Goal: Find specific page/section: Find specific page/section

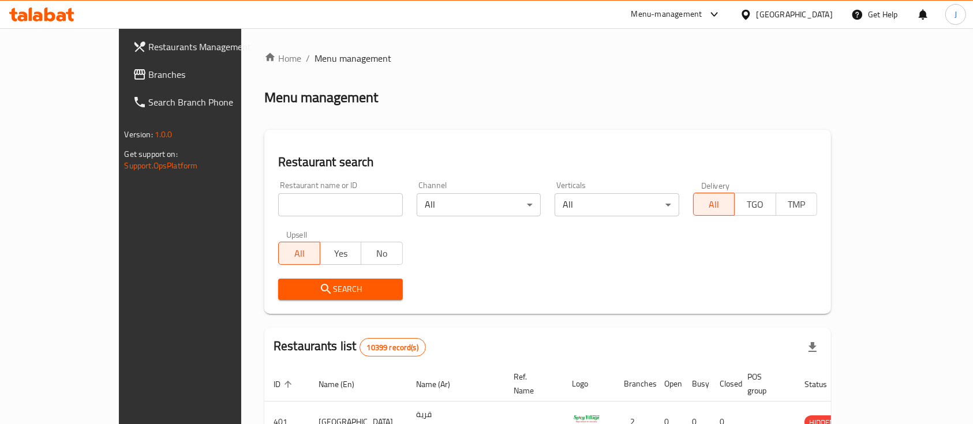
click at [797, 136] on div "Restaurant search Restaurant name or ID Restaurant name or ID Channel All ​ Ver…" at bounding box center [547, 222] width 567 height 184
click at [149, 79] on span "Branches" at bounding box center [210, 75] width 123 height 14
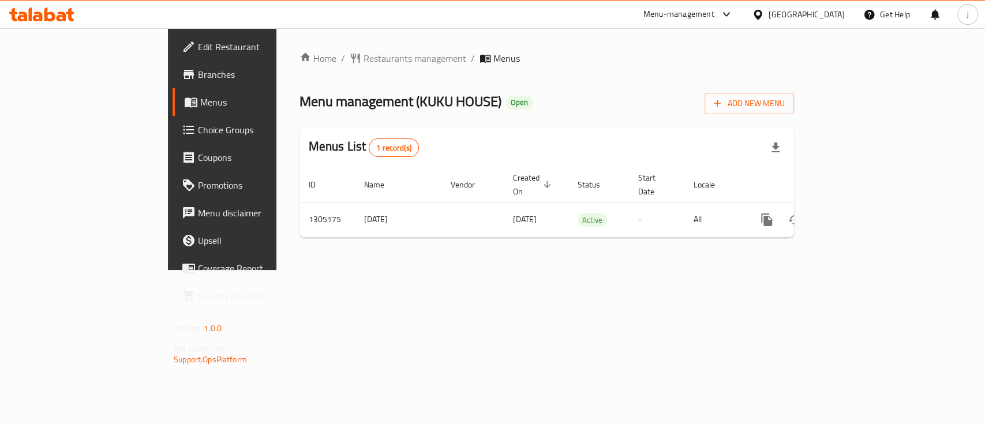
click at [729, 118] on div "Home / Restaurants management / Menus Menu management ( [GEOGRAPHIC_DATA] ) Ope…" at bounding box center [546, 149] width 494 height 196
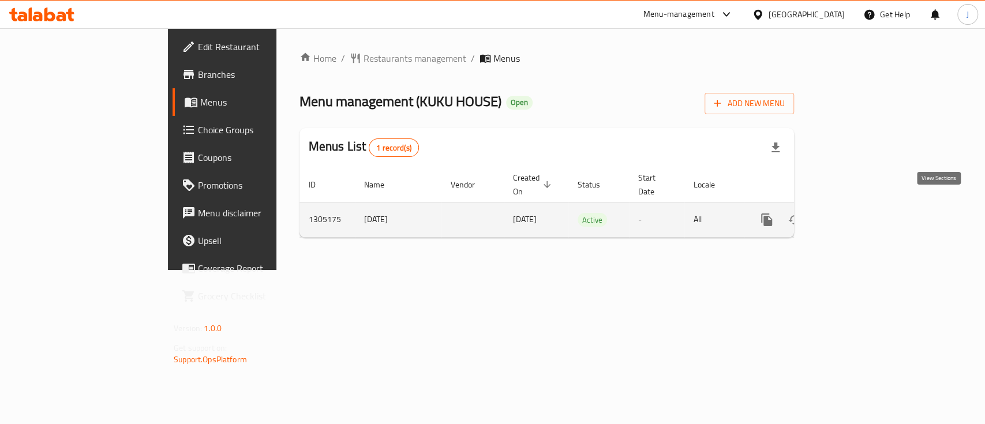
click at [857, 213] on icon "enhanced table" at bounding box center [850, 220] width 14 height 14
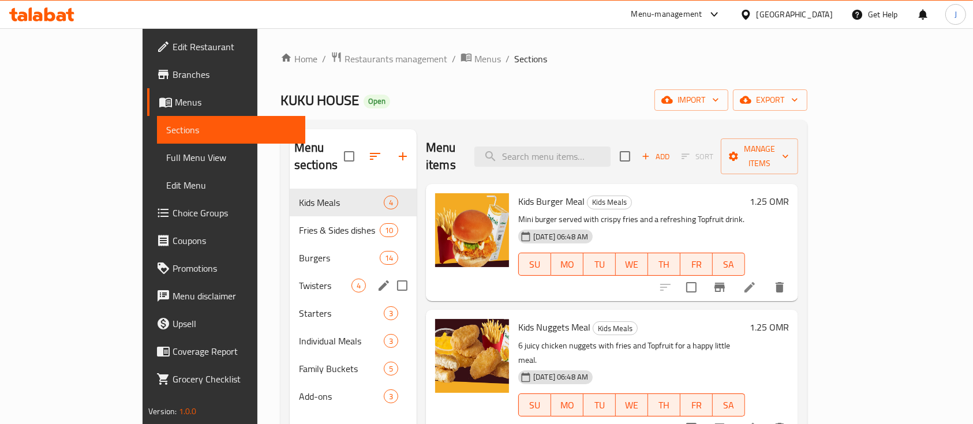
scroll to position [38, 0]
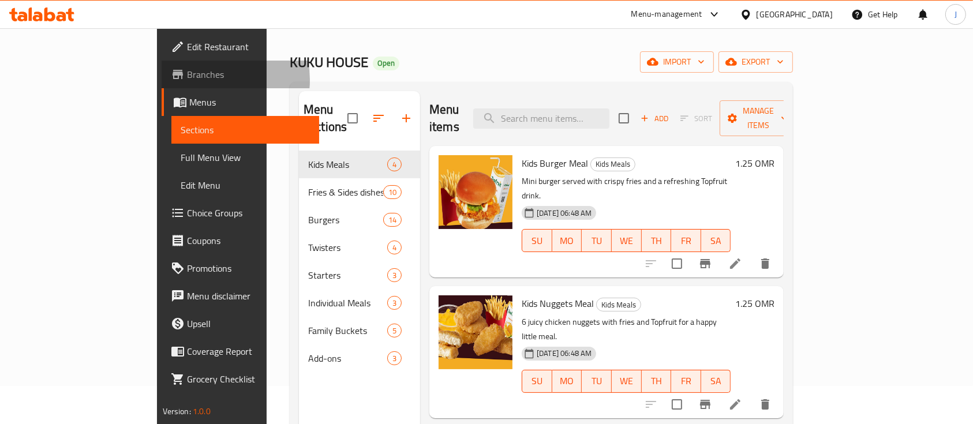
click at [187, 80] on span "Branches" at bounding box center [248, 75] width 123 height 14
